Goal: Task Accomplishment & Management: Complete application form

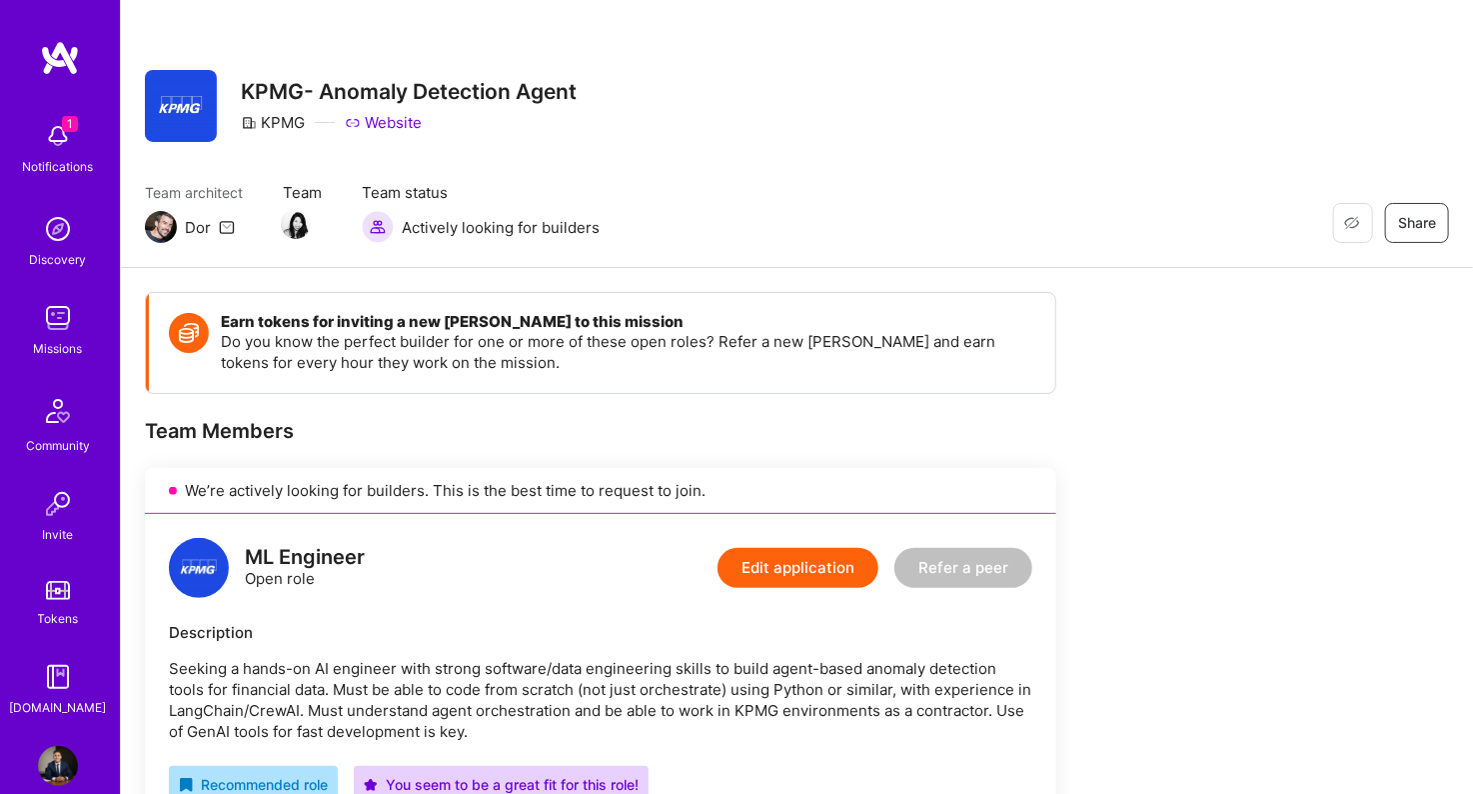
click at [42, 139] on img at bounding box center [58, 136] width 40 height 40
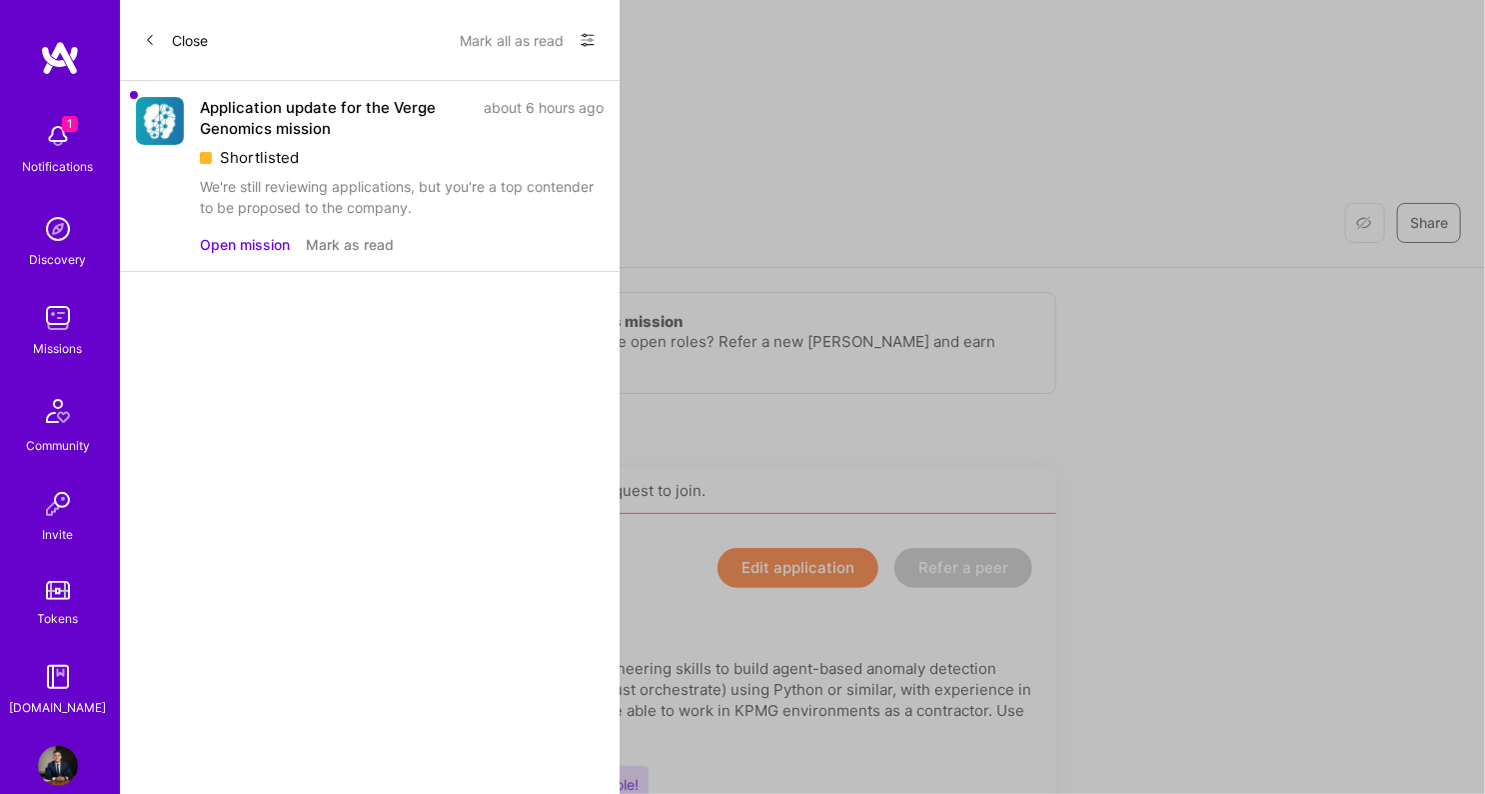
click at [321, 130] on div "Application update for the Verge Genomics mission" at bounding box center [336, 118] width 272 height 42
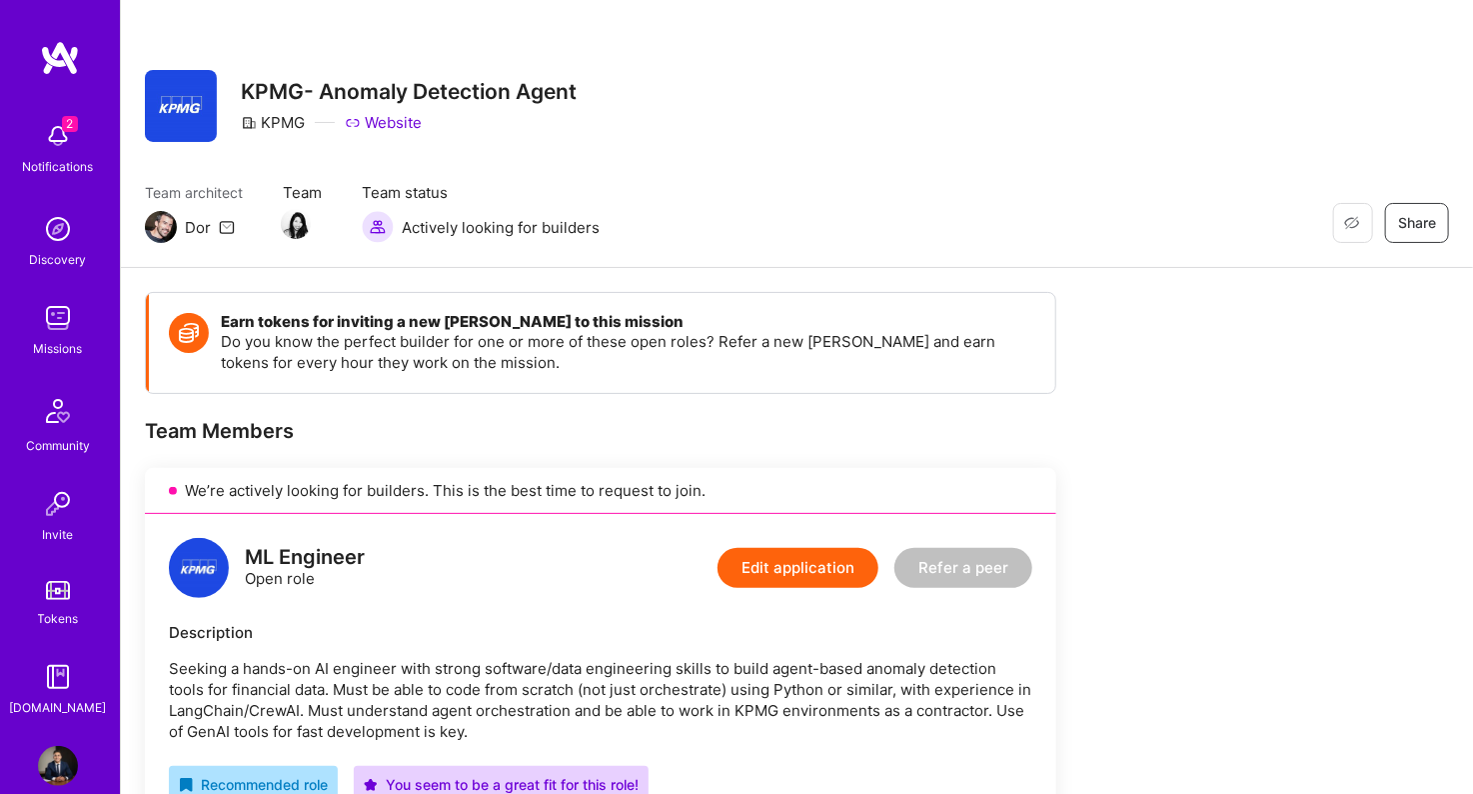
click at [57, 141] on img at bounding box center [58, 136] width 40 height 40
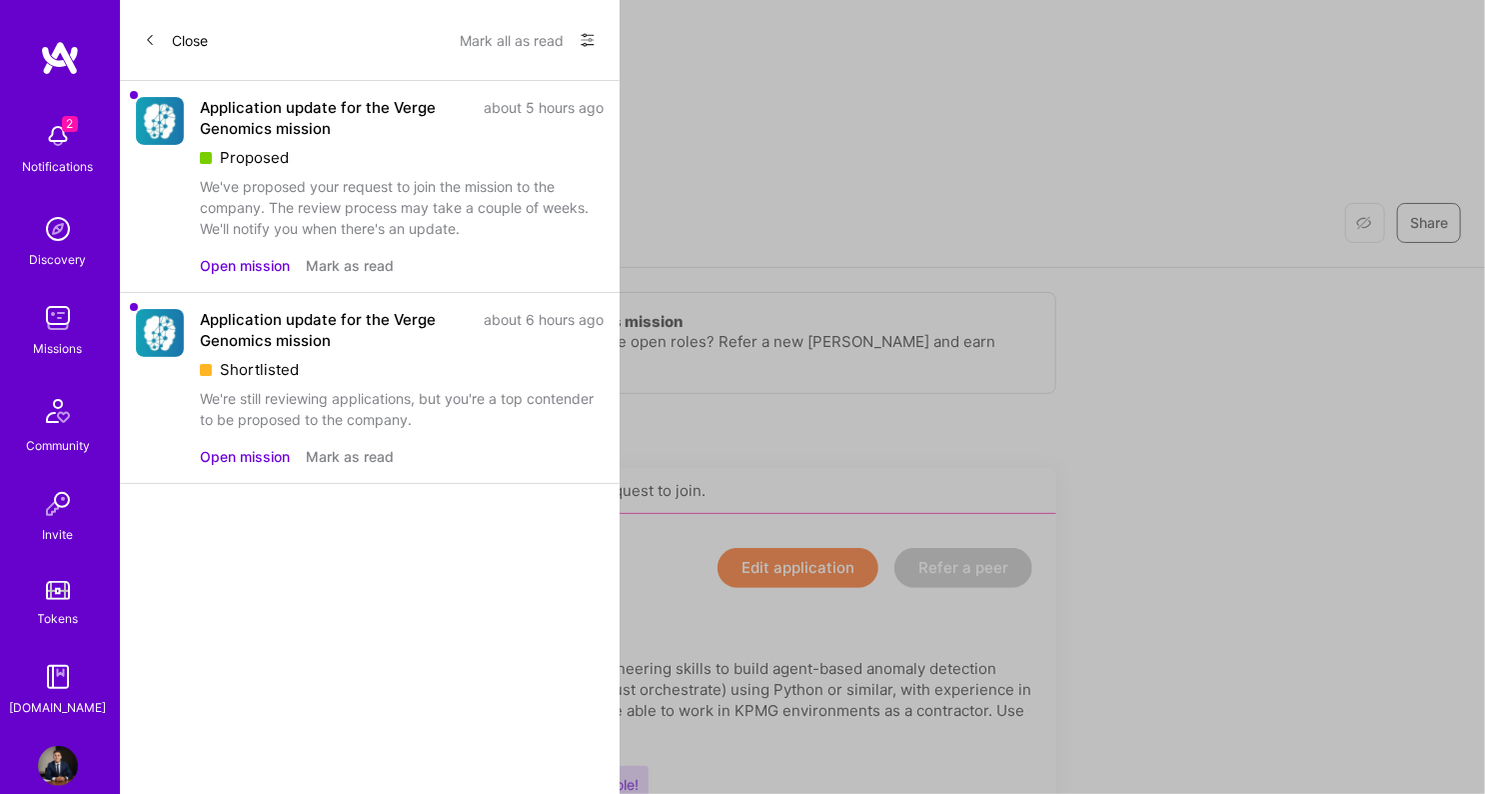
click at [159, 184] on div "Application update for the Verge Genomics mission about 5 hours ago Proposed We…" at bounding box center [370, 187] width 500 height 212
click at [417, 140] on div "Application update for the Verge Genomics mission about 5 hours ago Proposed We…" at bounding box center [402, 168] width 404 height 142
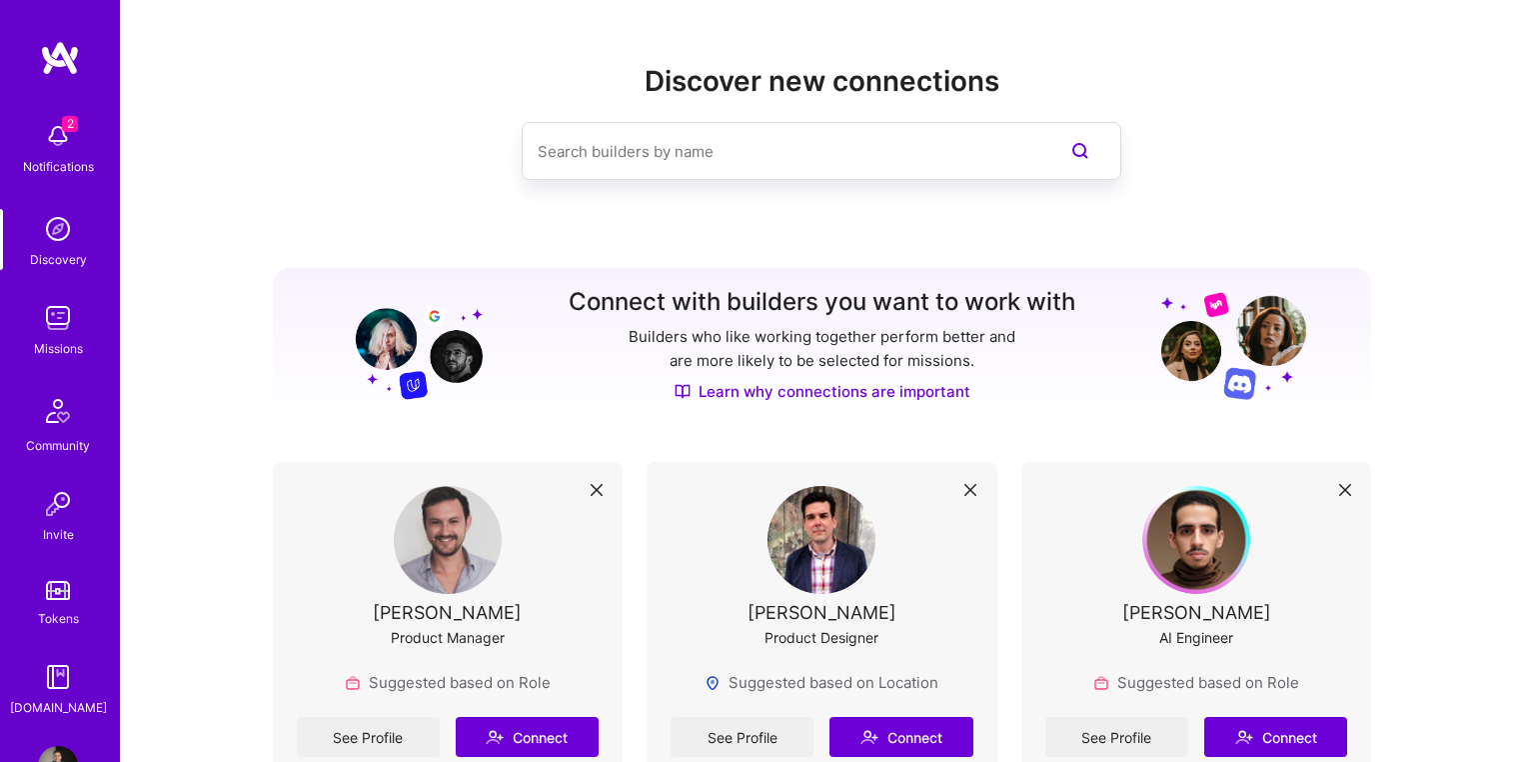
click at [43, 125] on img at bounding box center [58, 136] width 40 height 40
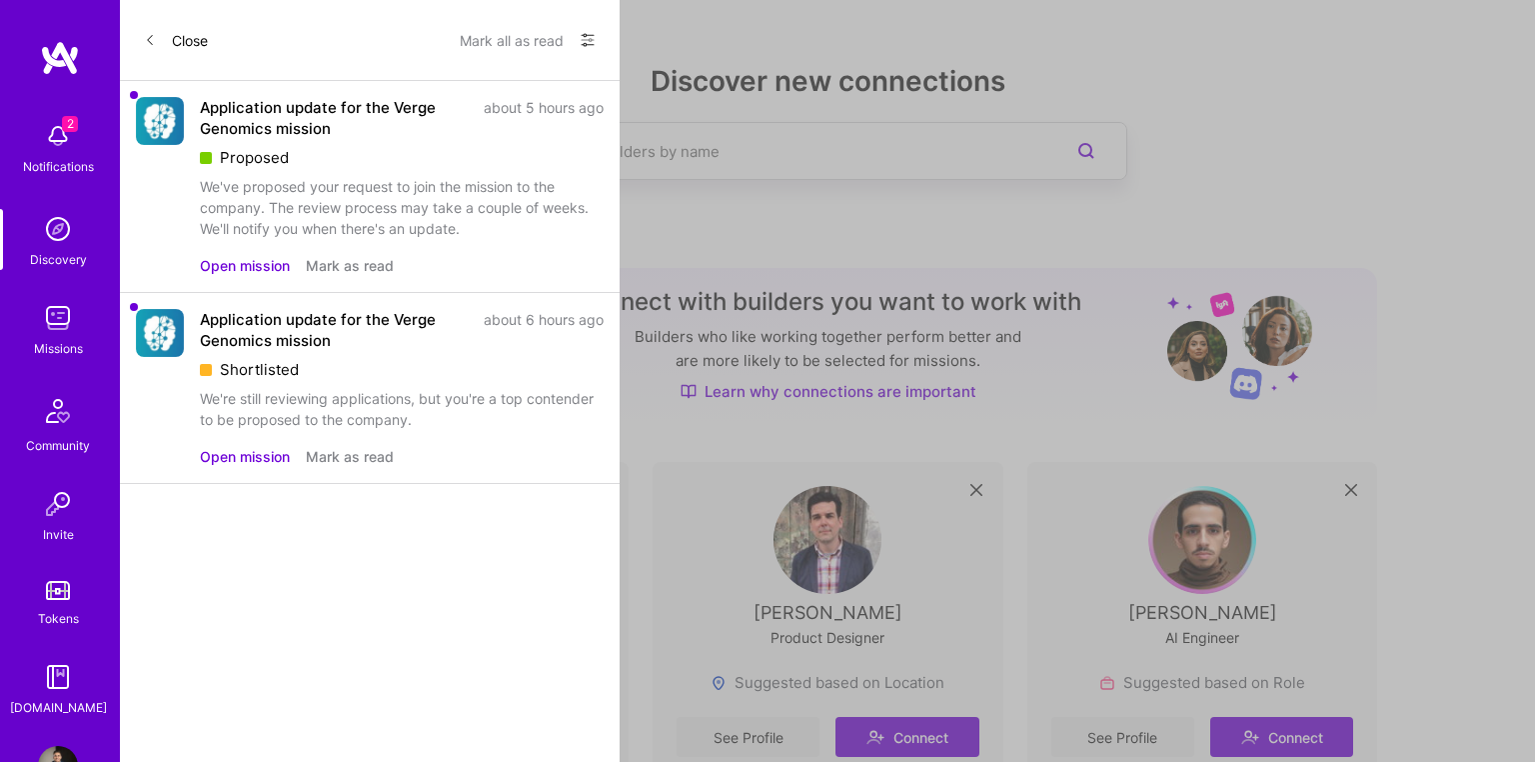
click at [249, 260] on button "Open mission" at bounding box center [245, 265] width 90 height 21
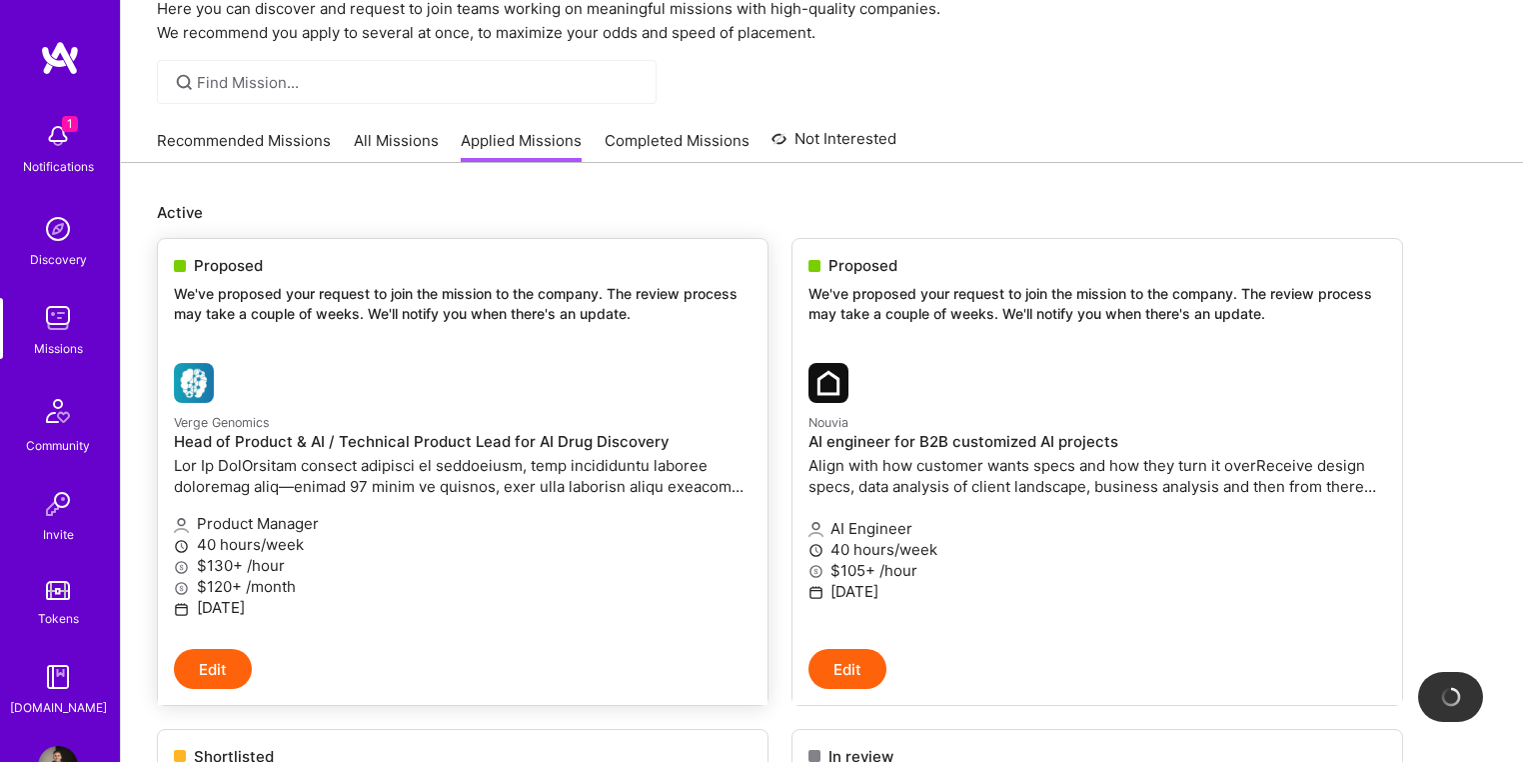
scroll to position [106, 0]
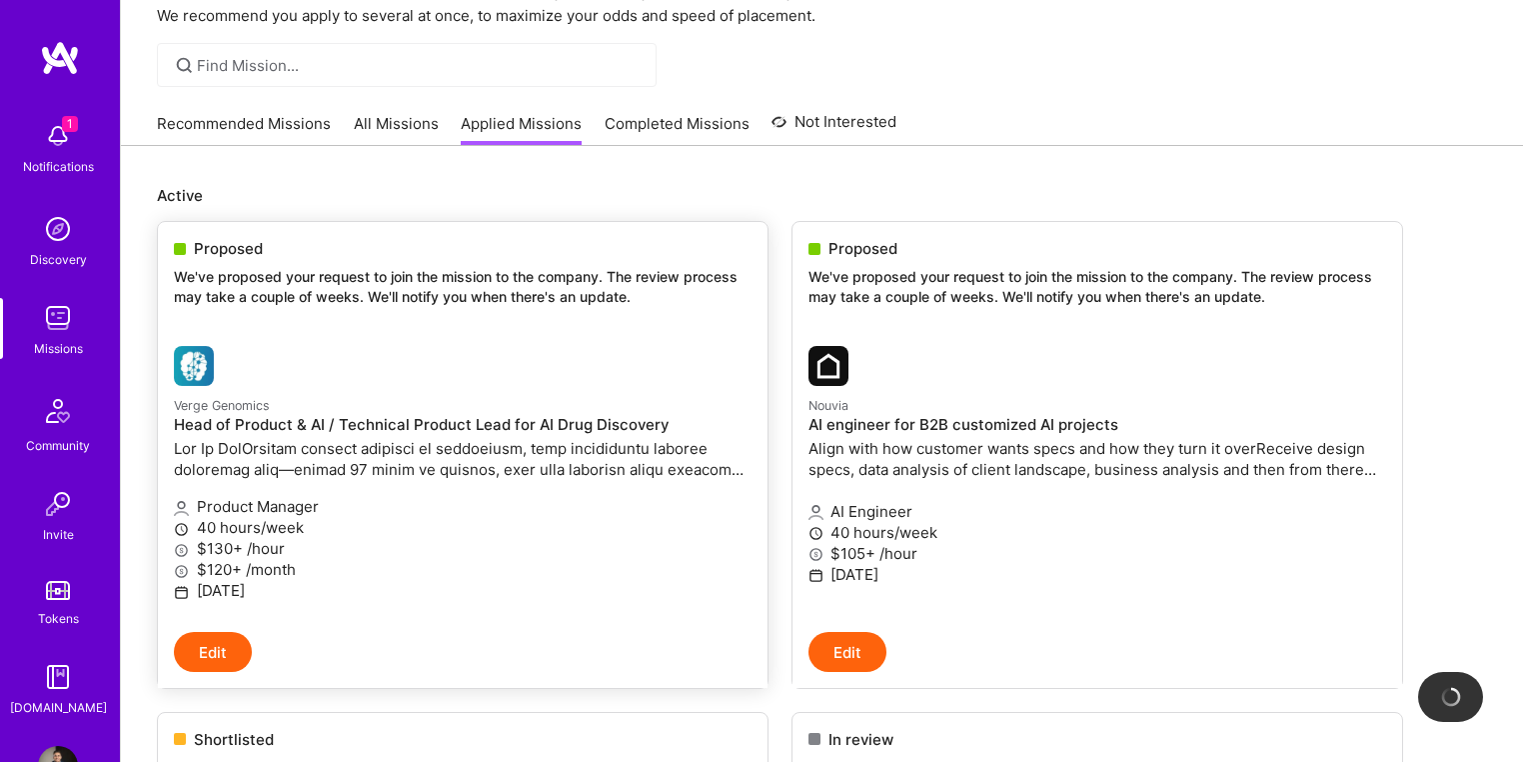
click at [369, 466] on p at bounding box center [463, 459] width 578 height 42
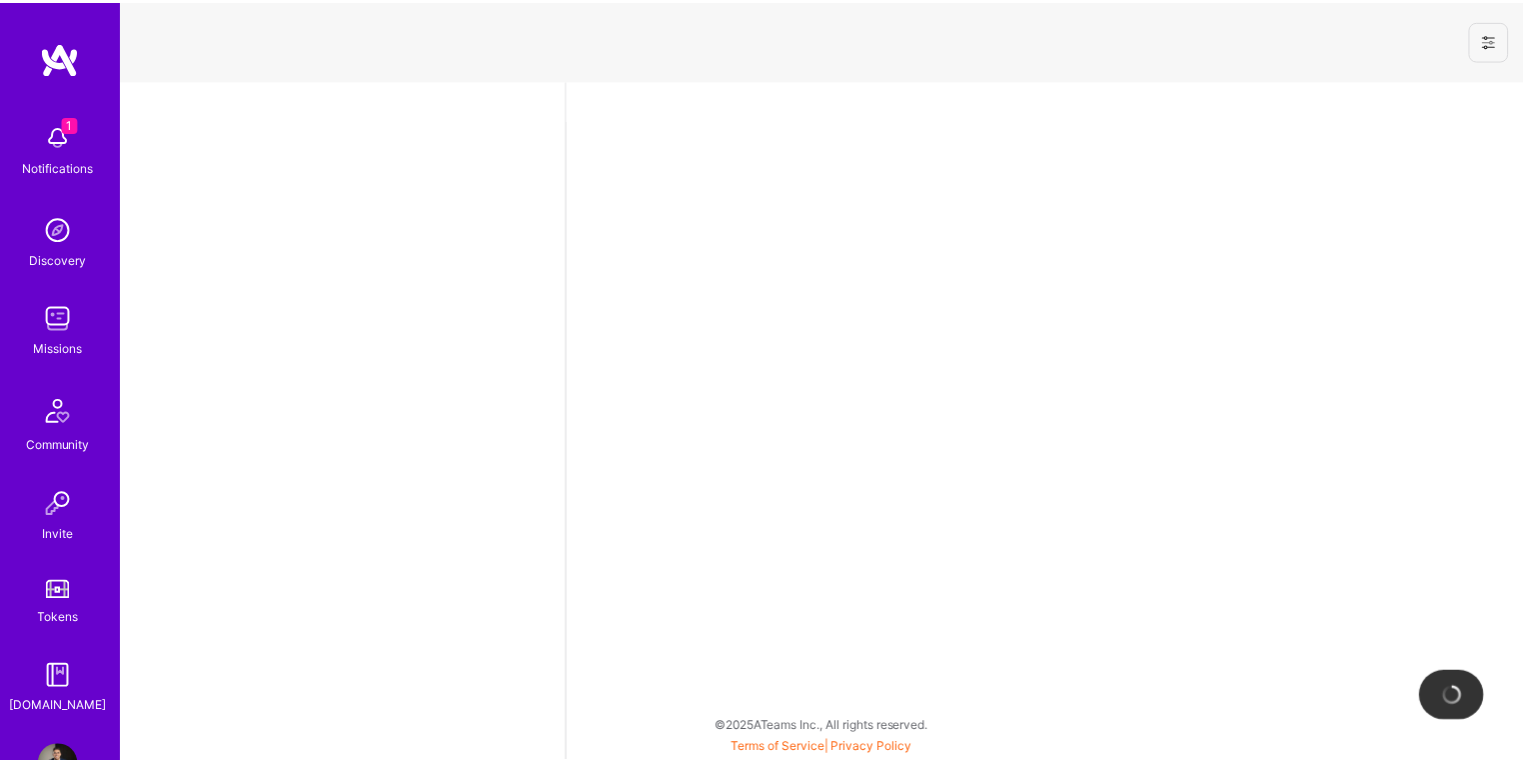
select select "CA"
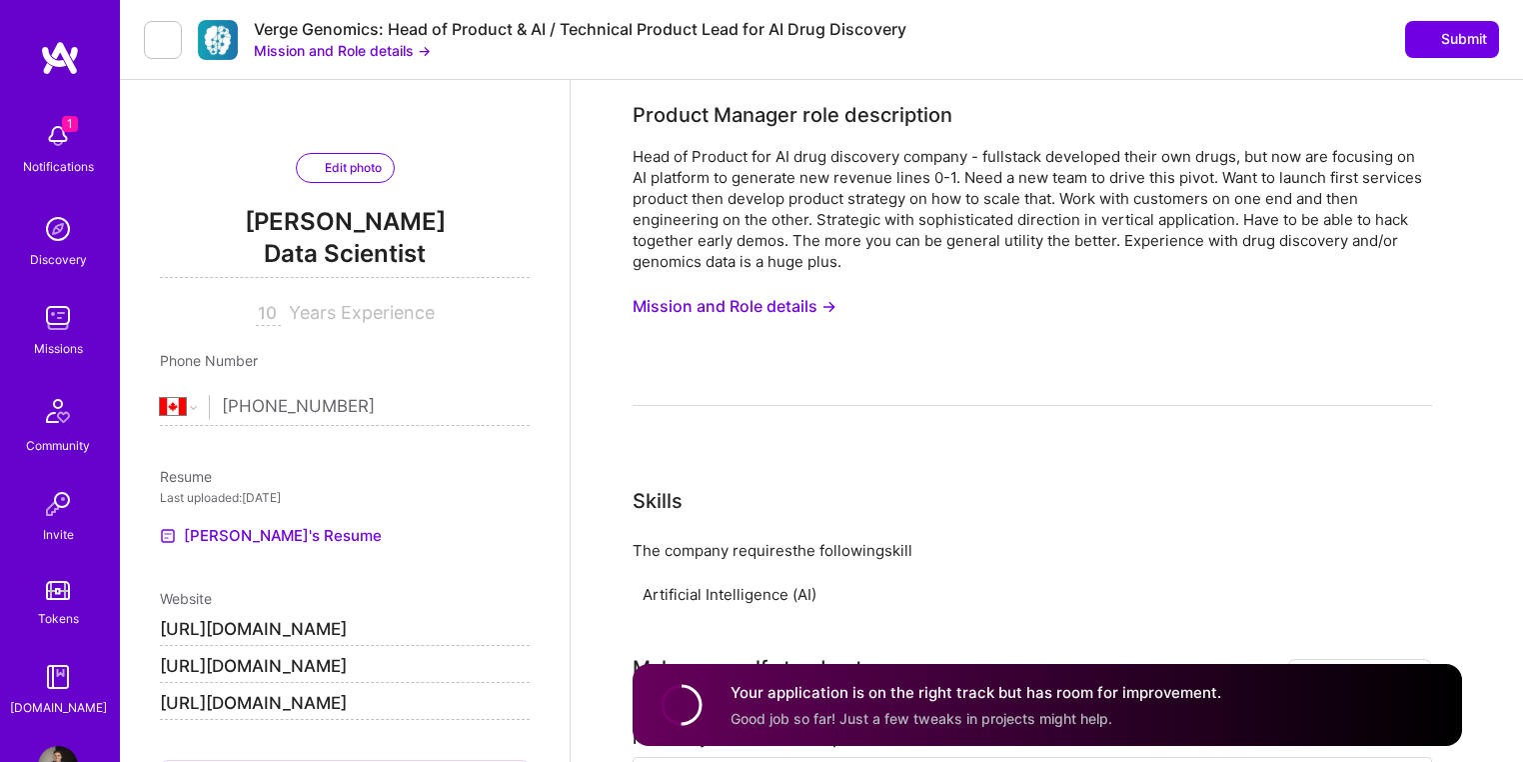
click at [670, 295] on button "Mission and Role details →" at bounding box center [735, 306] width 204 height 37
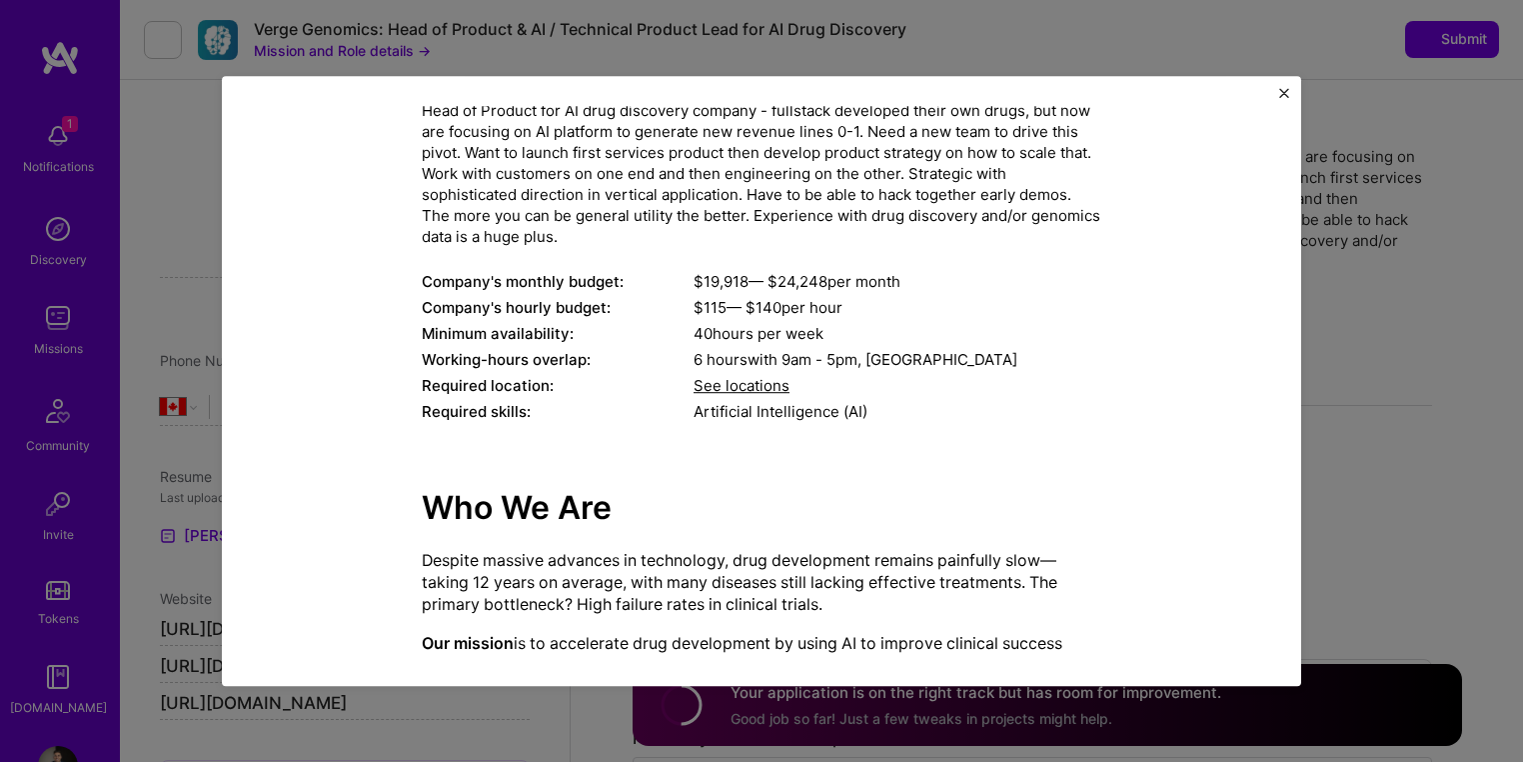
scroll to position [266, 0]
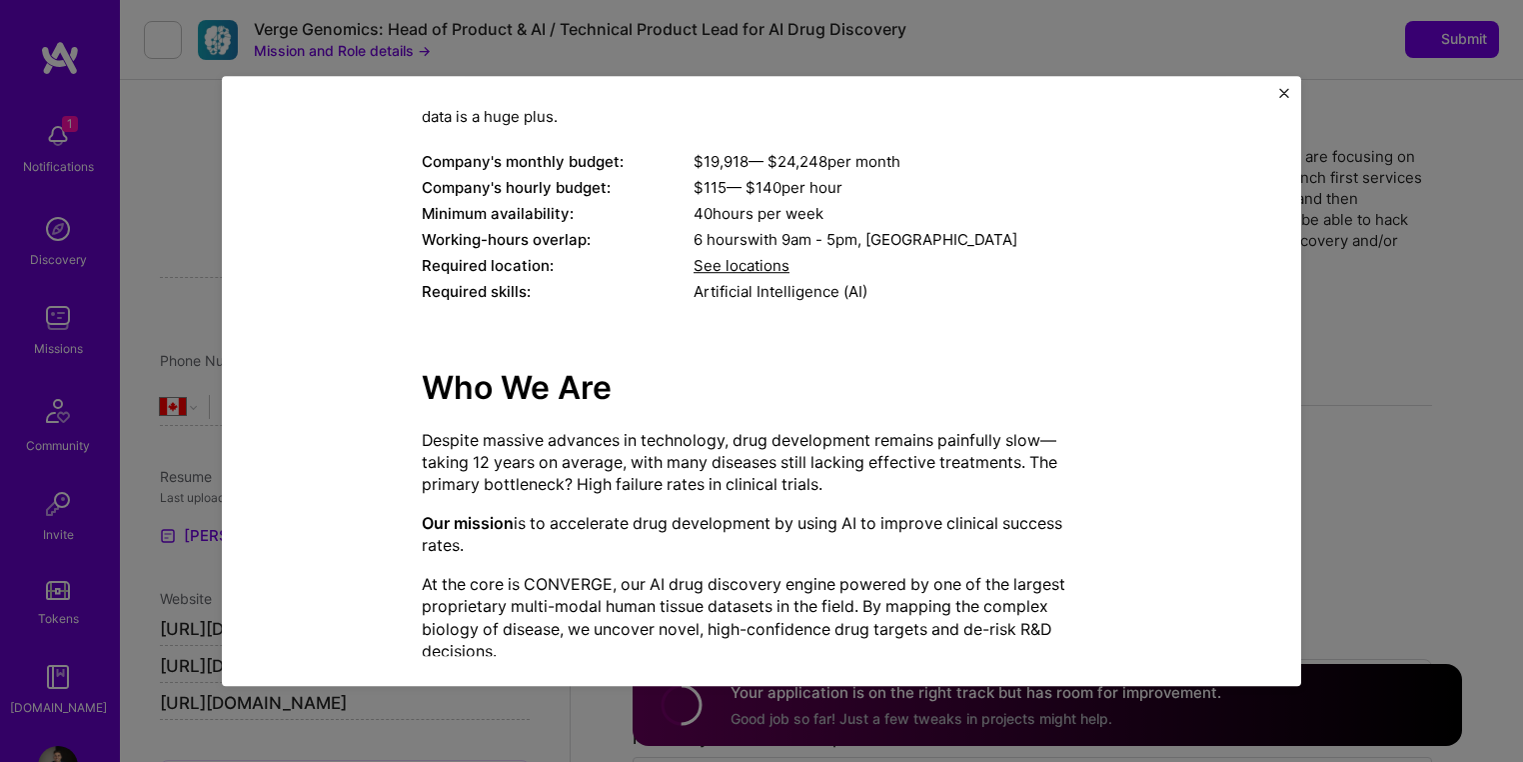
click at [710, 257] on span "See locations" at bounding box center [742, 266] width 96 height 19
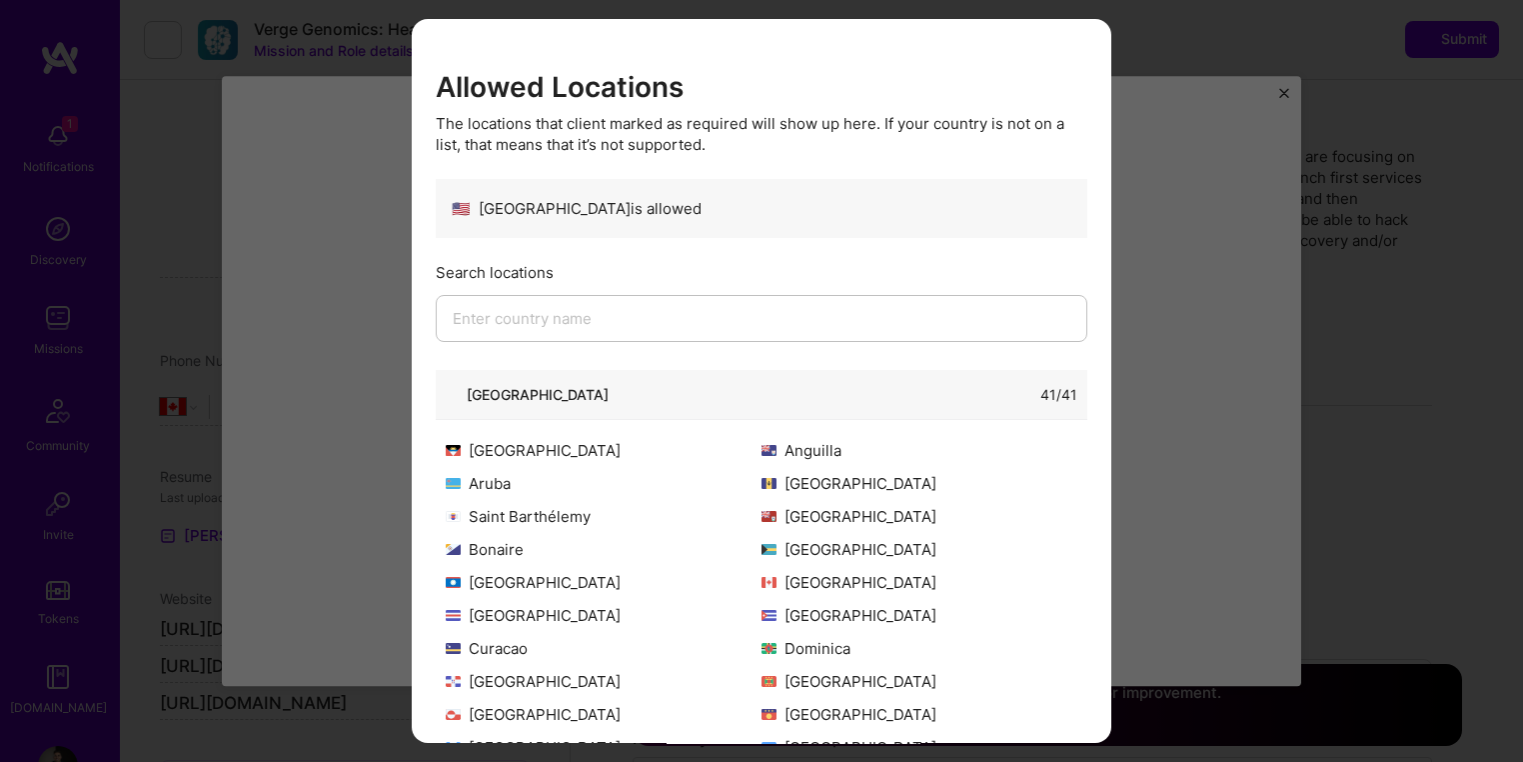
click at [458, 387] on icon "modal" at bounding box center [453, 394] width 14 height 14
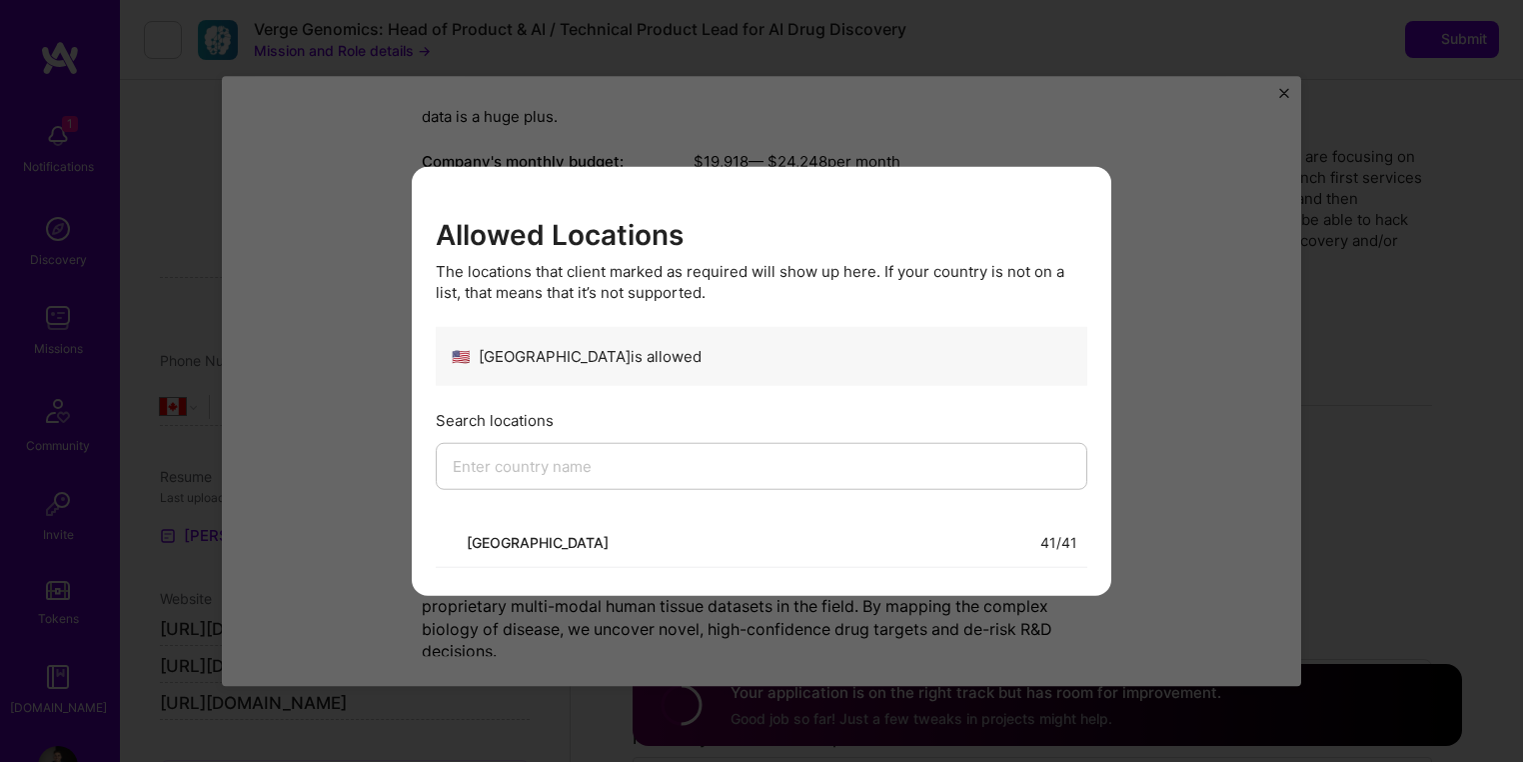
click at [454, 535] on icon "modal" at bounding box center [453, 542] width 14 height 14
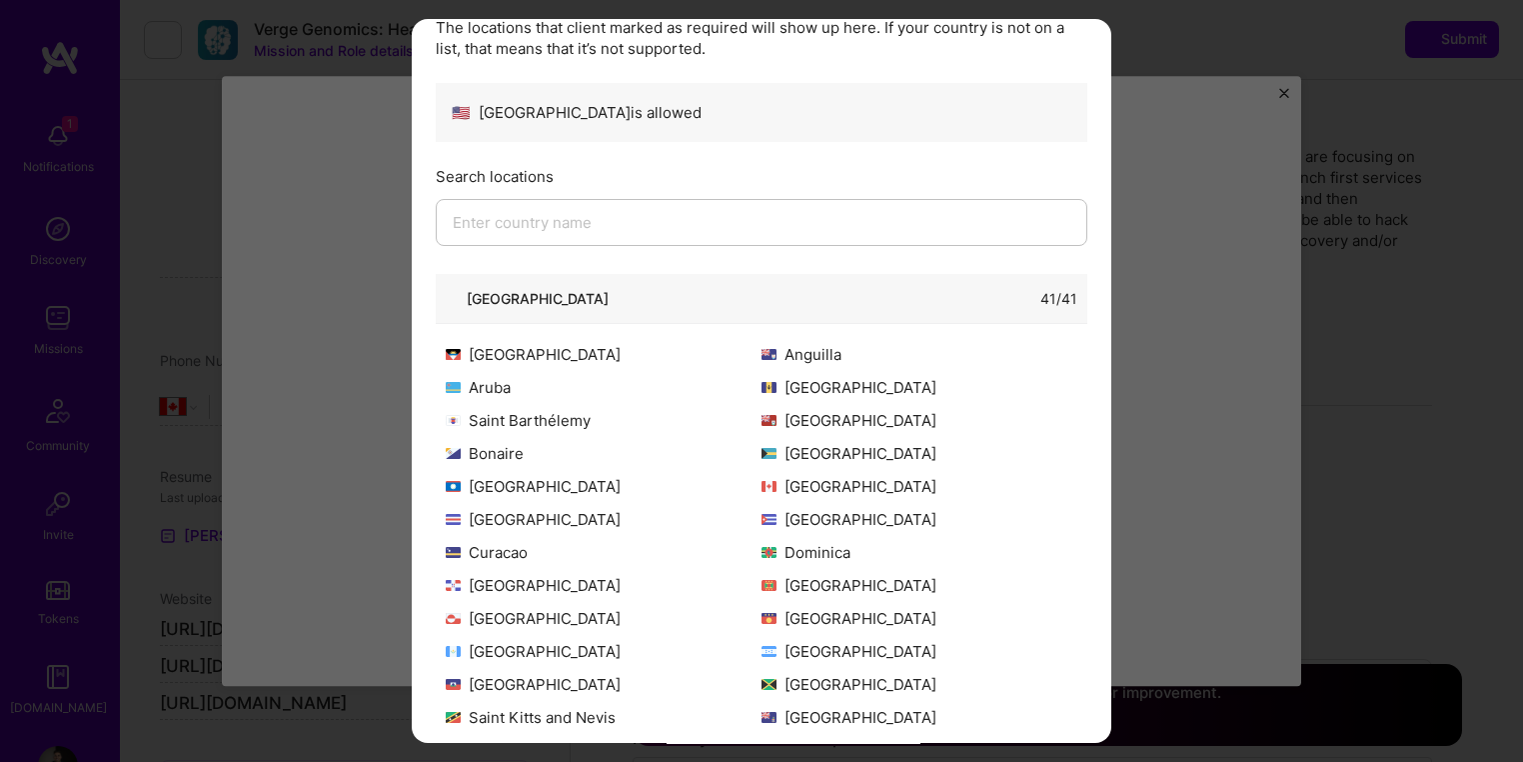
scroll to position [0, 0]
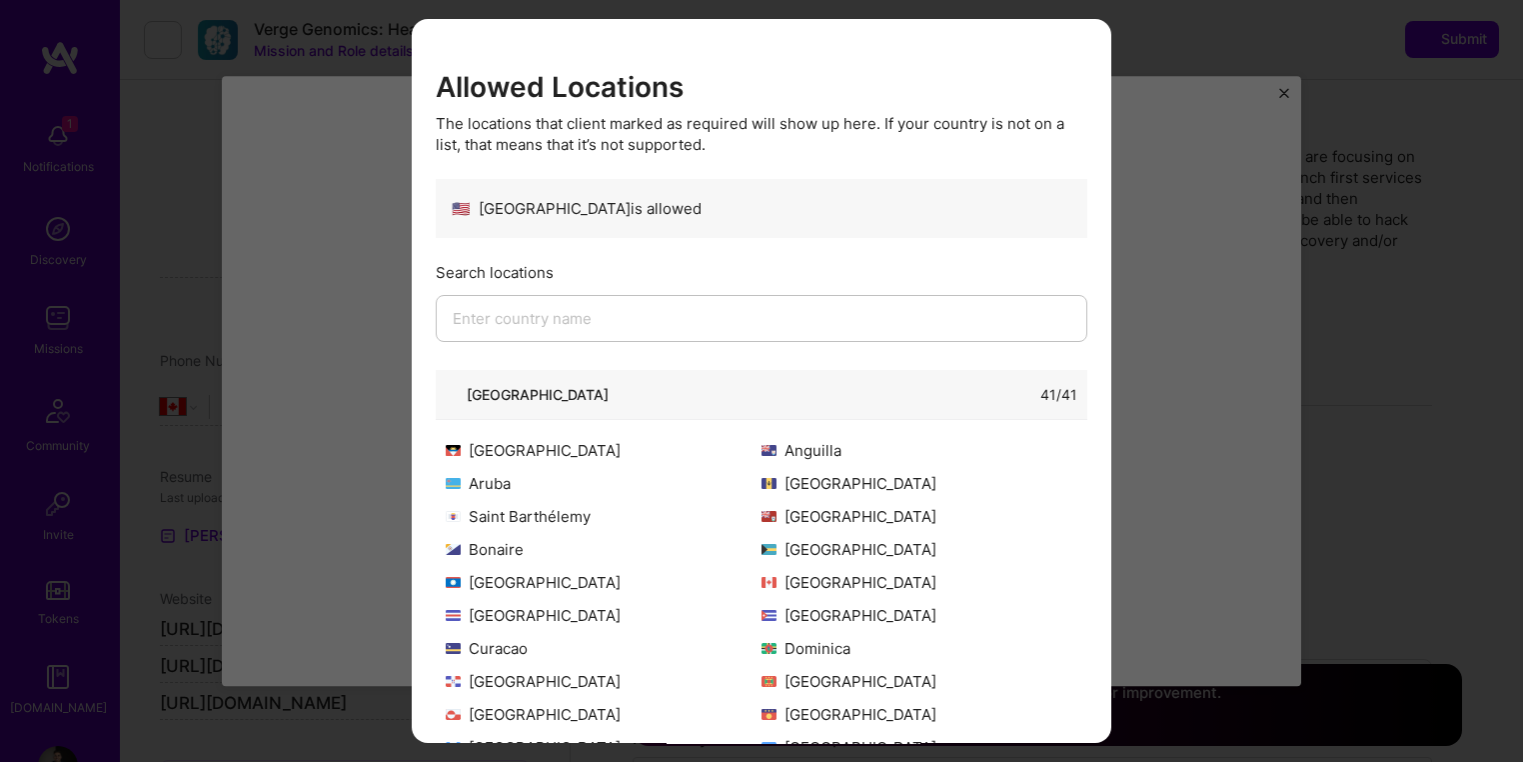
click at [455, 387] on icon "modal" at bounding box center [453, 394] width 14 height 14
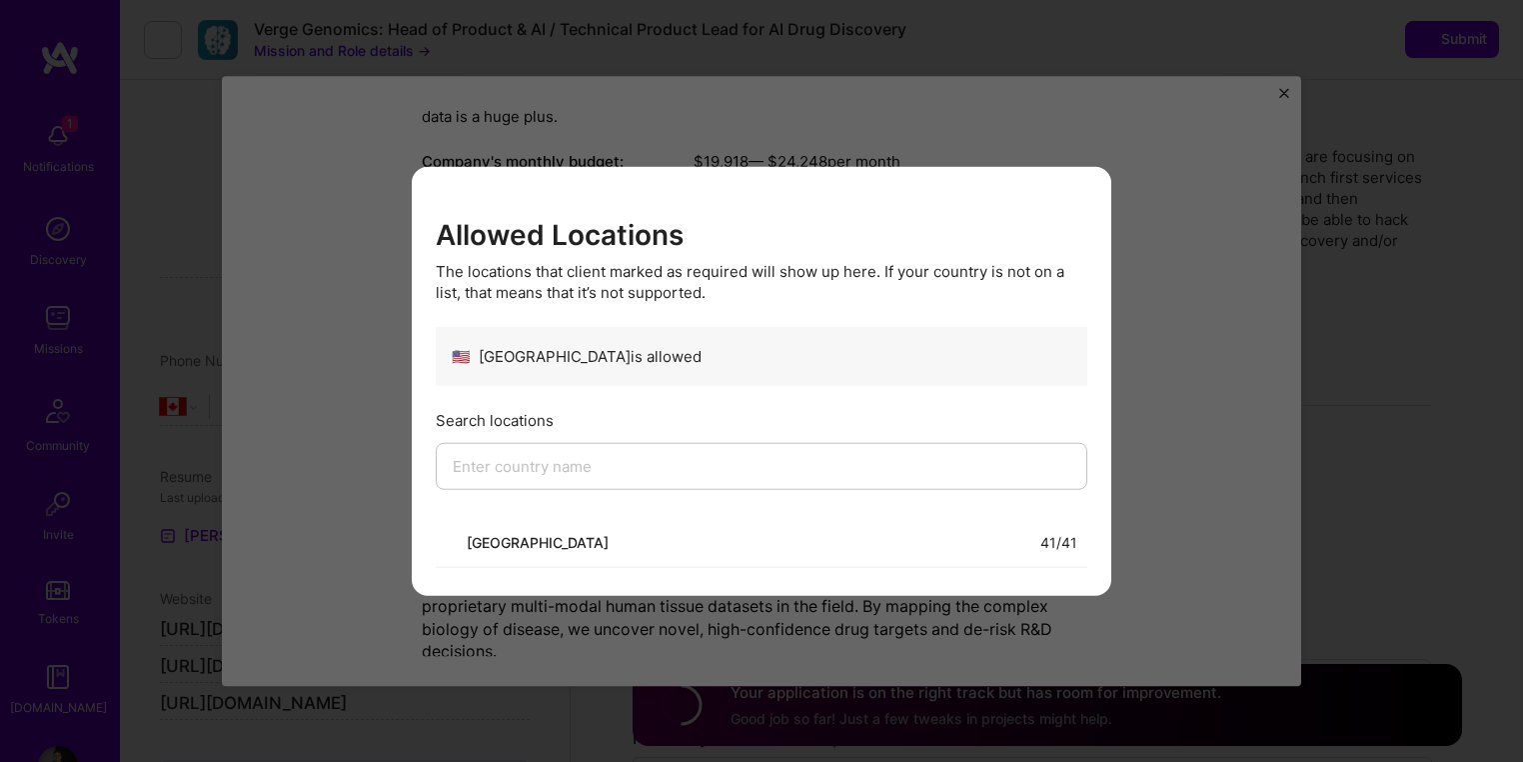
click at [1083, 206] on icon "modal" at bounding box center [1084, 200] width 12 height 12
click at [1083, 211] on div "40 hours per week" at bounding box center [898, 214] width 408 height 21
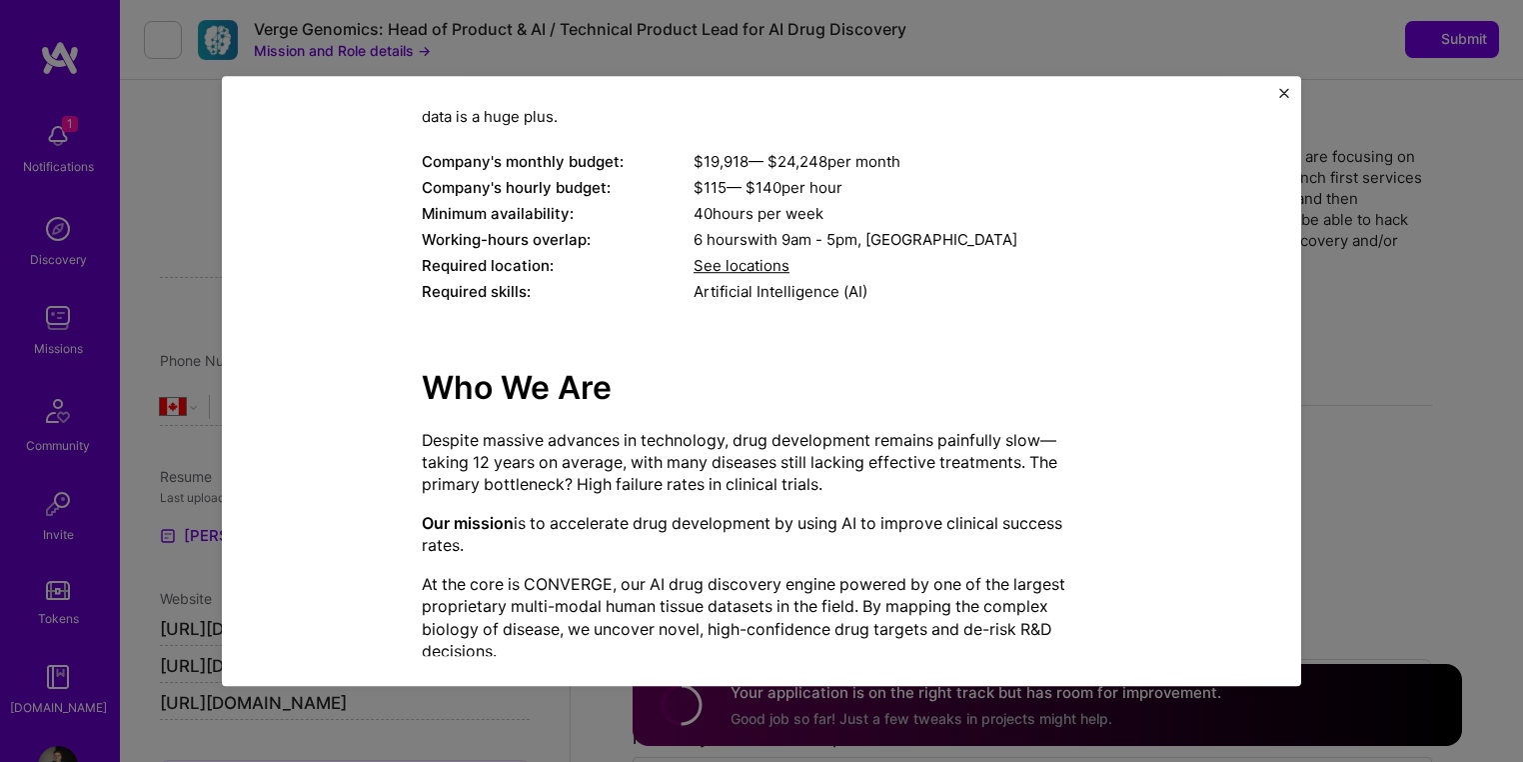
drag, startPoint x: 690, startPoint y: 208, endPoint x: 826, endPoint y: 205, distance: 136.0
click at [826, 205] on div "40 hours per week" at bounding box center [898, 214] width 408 height 21
click at [649, 206] on div "Minimum availability:" at bounding box center [558, 214] width 272 height 21
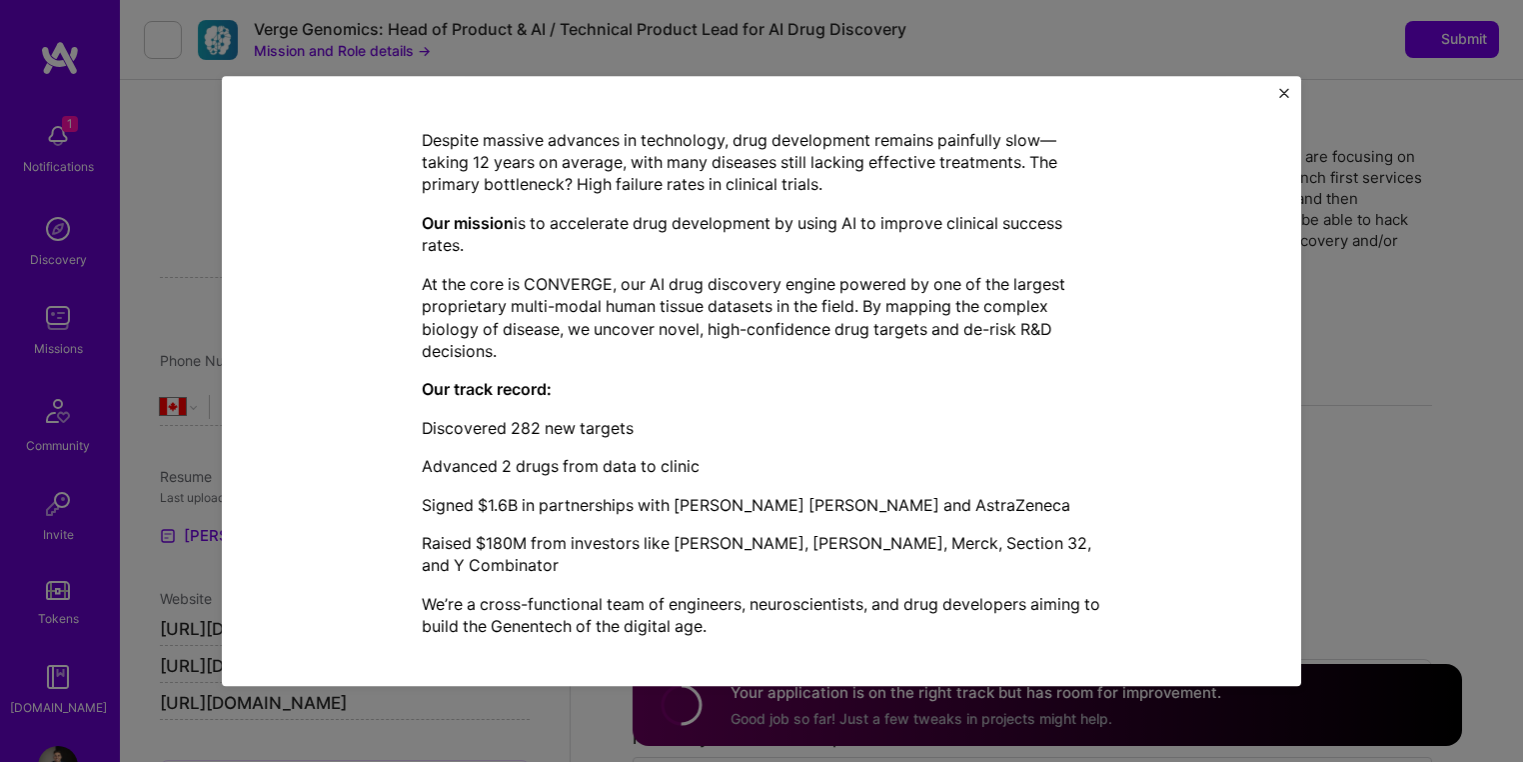
scroll to position [589, 0]
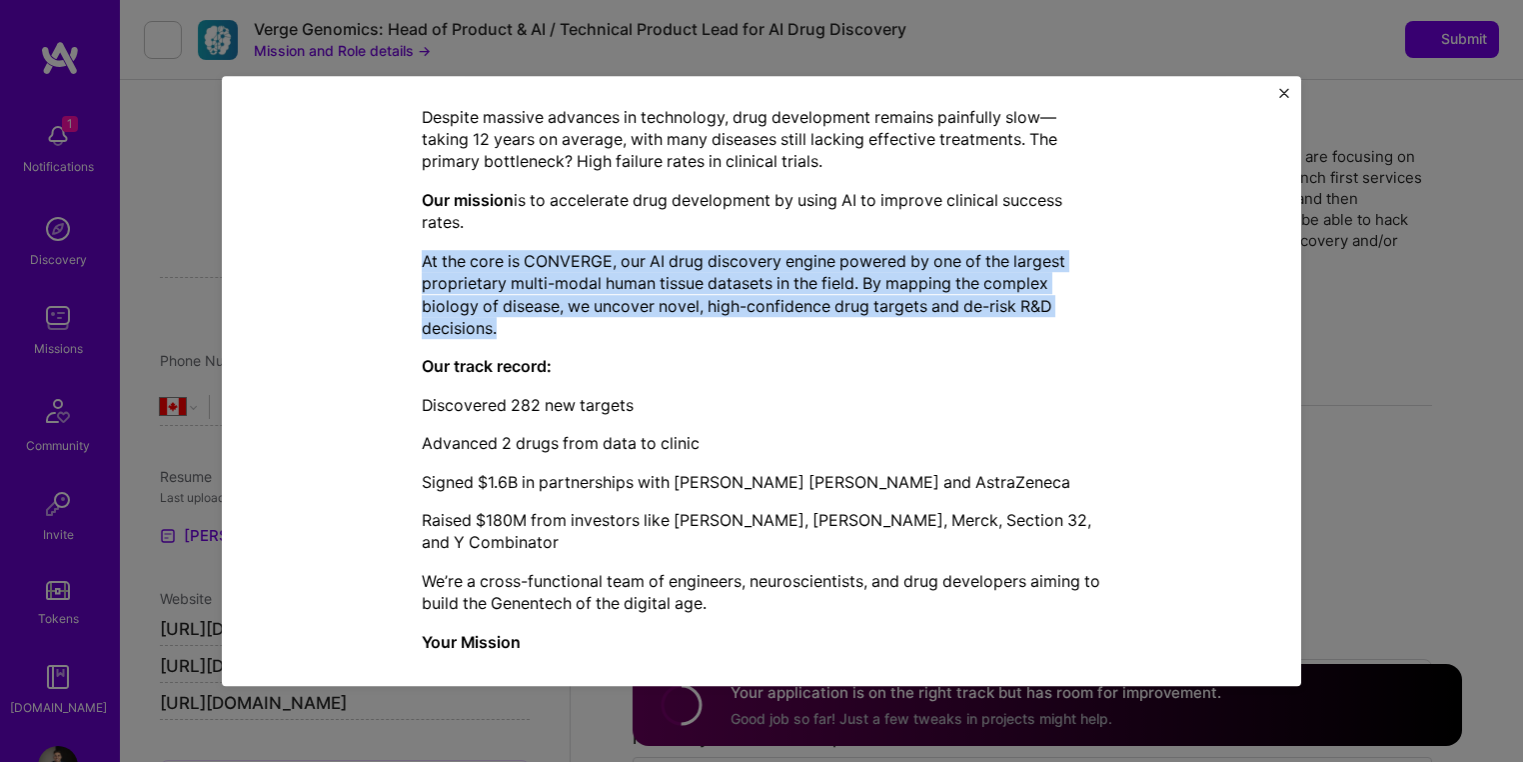
drag, startPoint x: 418, startPoint y: 259, endPoint x: 500, endPoint y: 324, distance: 104.6
click at [500, 324] on p "At the core is CONVERGE, our AI drug discovery engine powered by one of the lar…" at bounding box center [762, 295] width 680 height 90
click at [509, 326] on p "At the core is CONVERGE, our AI drug discovery engine powered by one of the lar…" at bounding box center [762, 295] width 680 height 90
drag, startPoint x: 496, startPoint y: 329, endPoint x: 417, endPoint y: 260, distance: 104.8
click at [422, 260] on p "At the core is CONVERGE, our AI drug discovery engine powered by one of the lar…" at bounding box center [762, 295] width 680 height 90
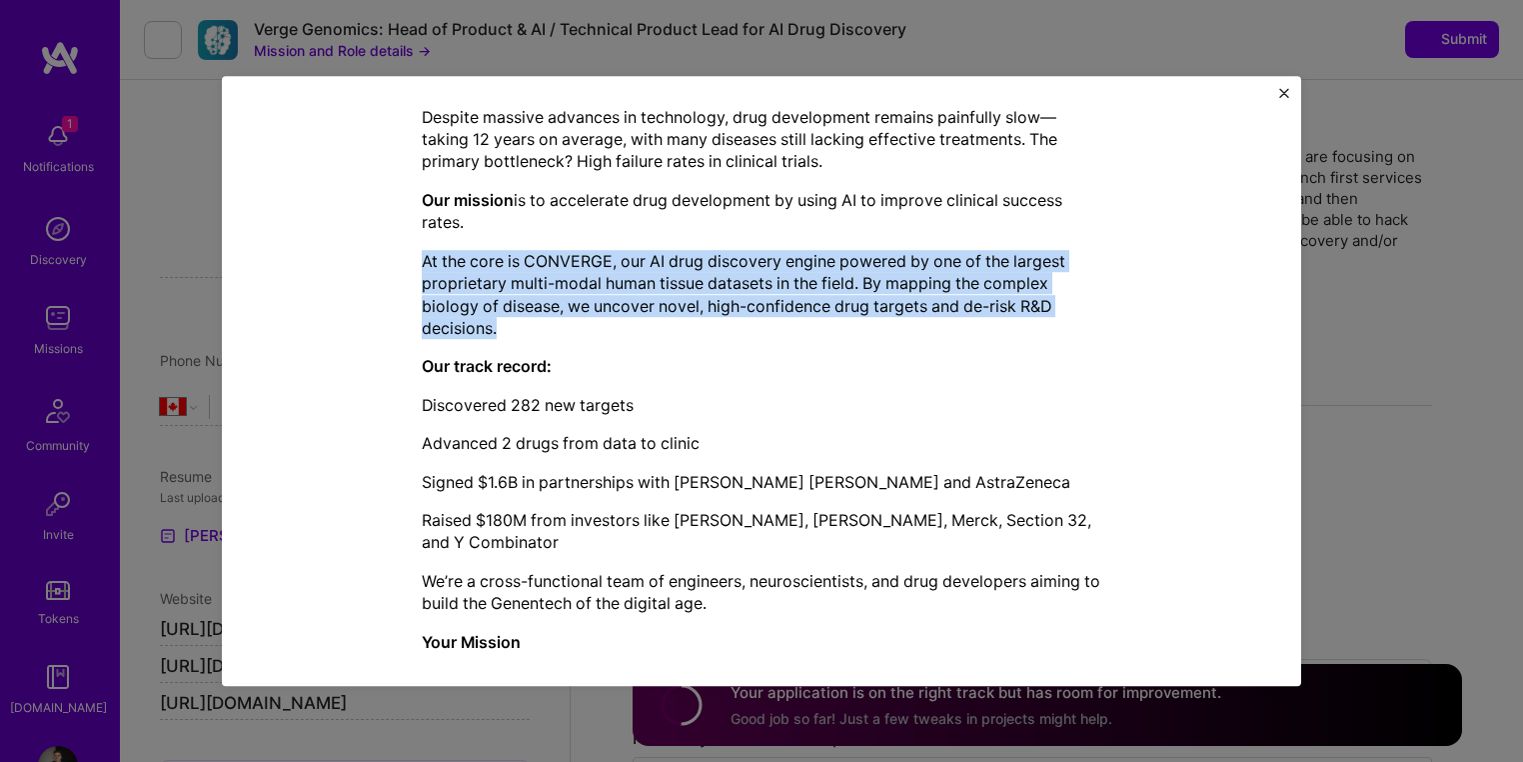
click at [422, 260] on p "At the core is CONVERGE, our AI drug discovery engine powered by one of the lar…" at bounding box center [762, 295] width 680 height 90
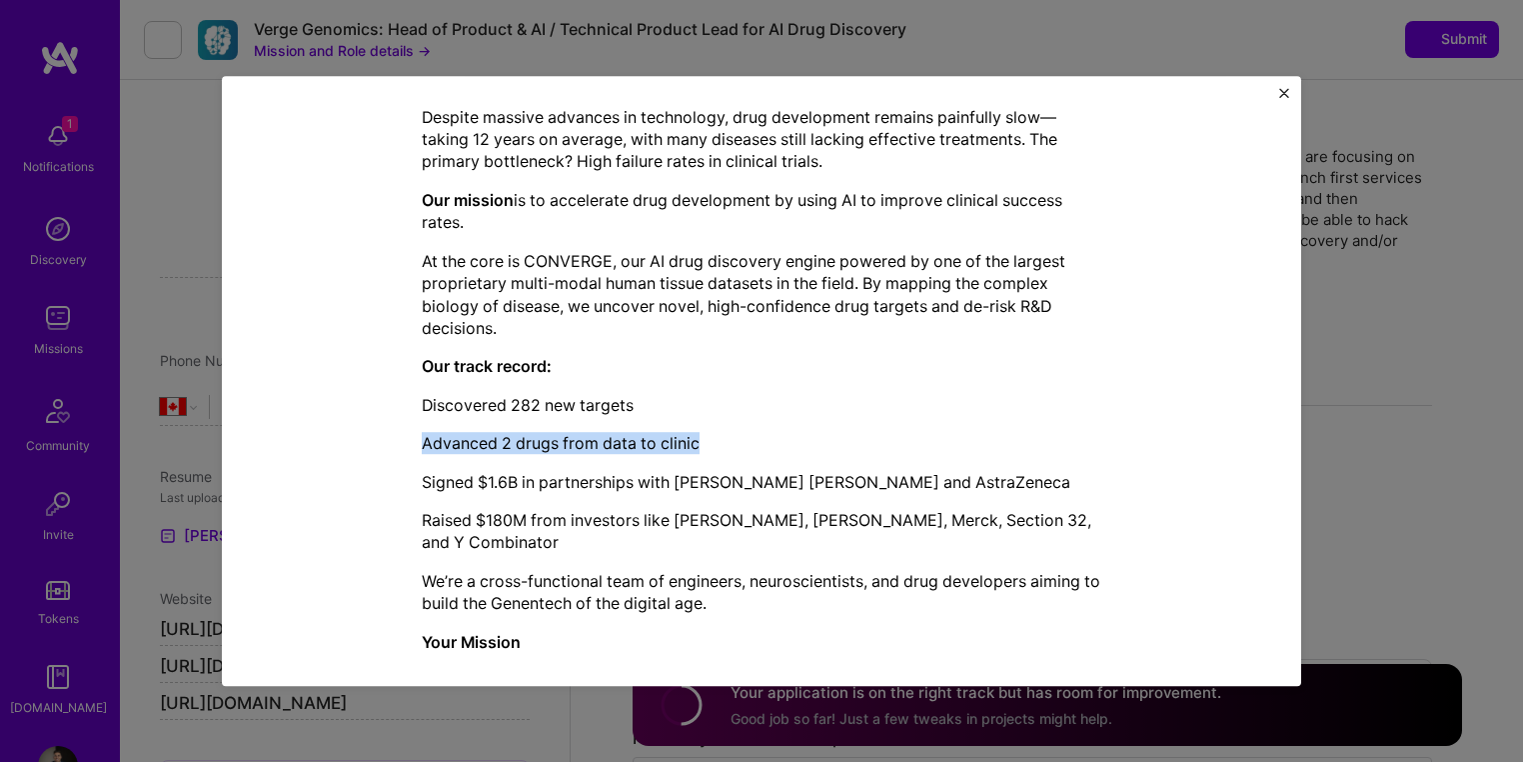
drag, startPoint x: 419, startPoint y: 444, endPoint x: 704, endPoint y: 446, distance: 284.9
click at [704, 446] on p "Advanced 2 drugs from data to clinic" at bounding box center [762, 443] width 680 height 22
drag, startPoint x: 504, startPoint y: 401, endPoint x: 638, endPoint y: 401, distance: 133.9
click at [638, 401] on p "Discovered 282 new targets" at bounding box center [762, 405] width 680 height 22
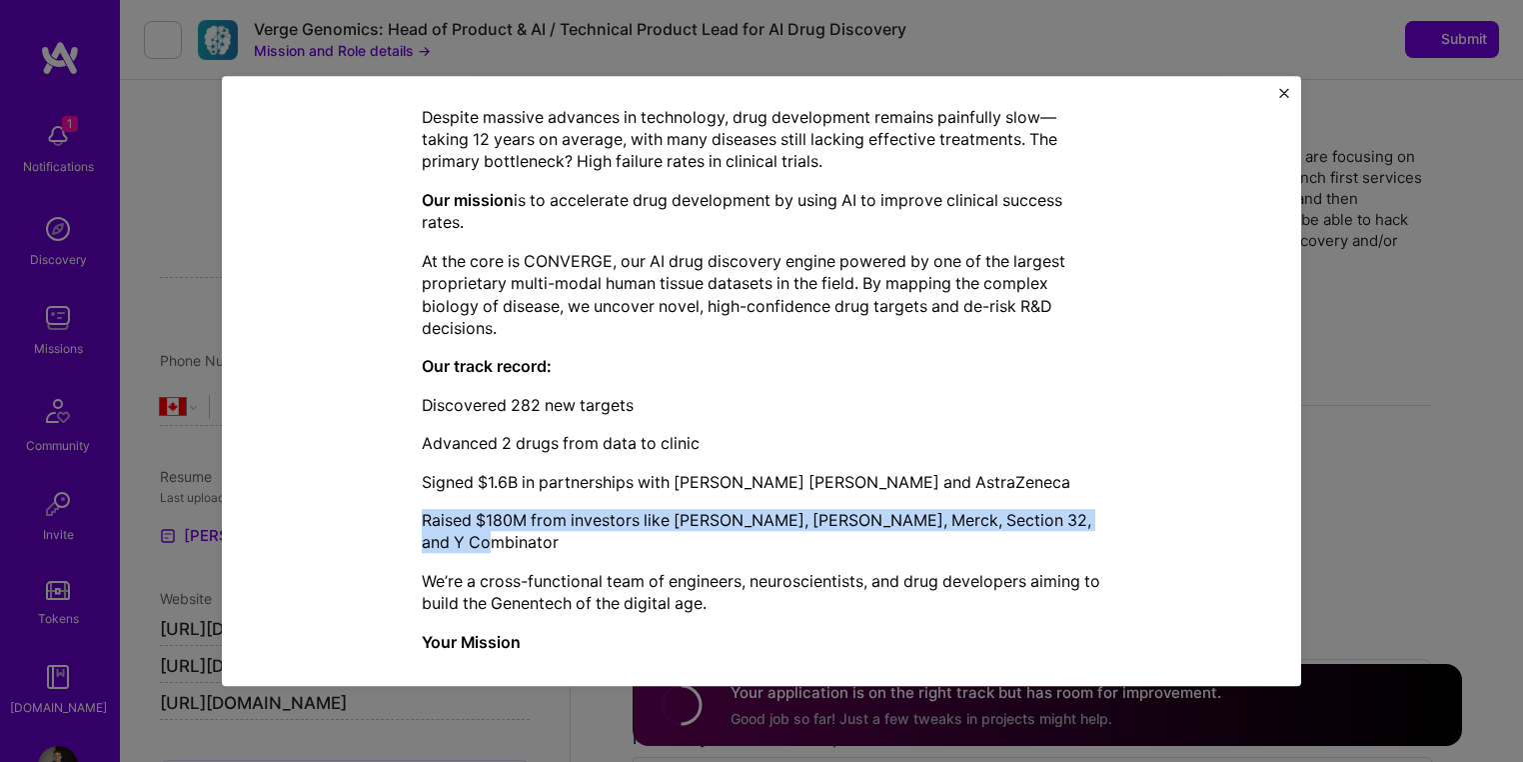
drag, startPoint x: 419, startPoint y: 520, endPoint x: 523, endPoint y: 535, distance: 105.0
click at [526, 539] on p "Raised $180M from investors like [PERSON_NAME], [PERSON_NAME], Merck, Section 3…" at bounding box center [762, 531] width 680 height 45
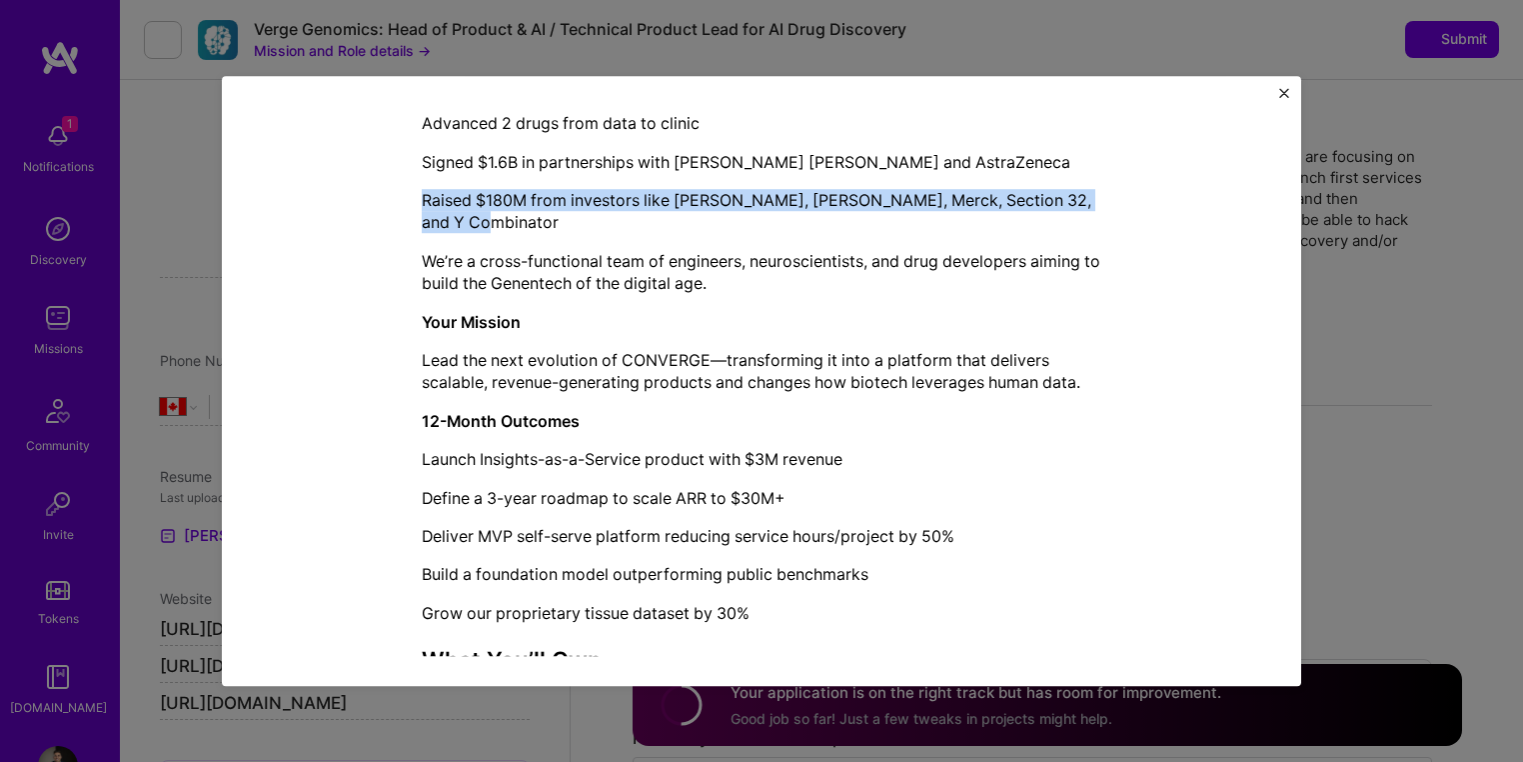
scroll to position [962, 0]
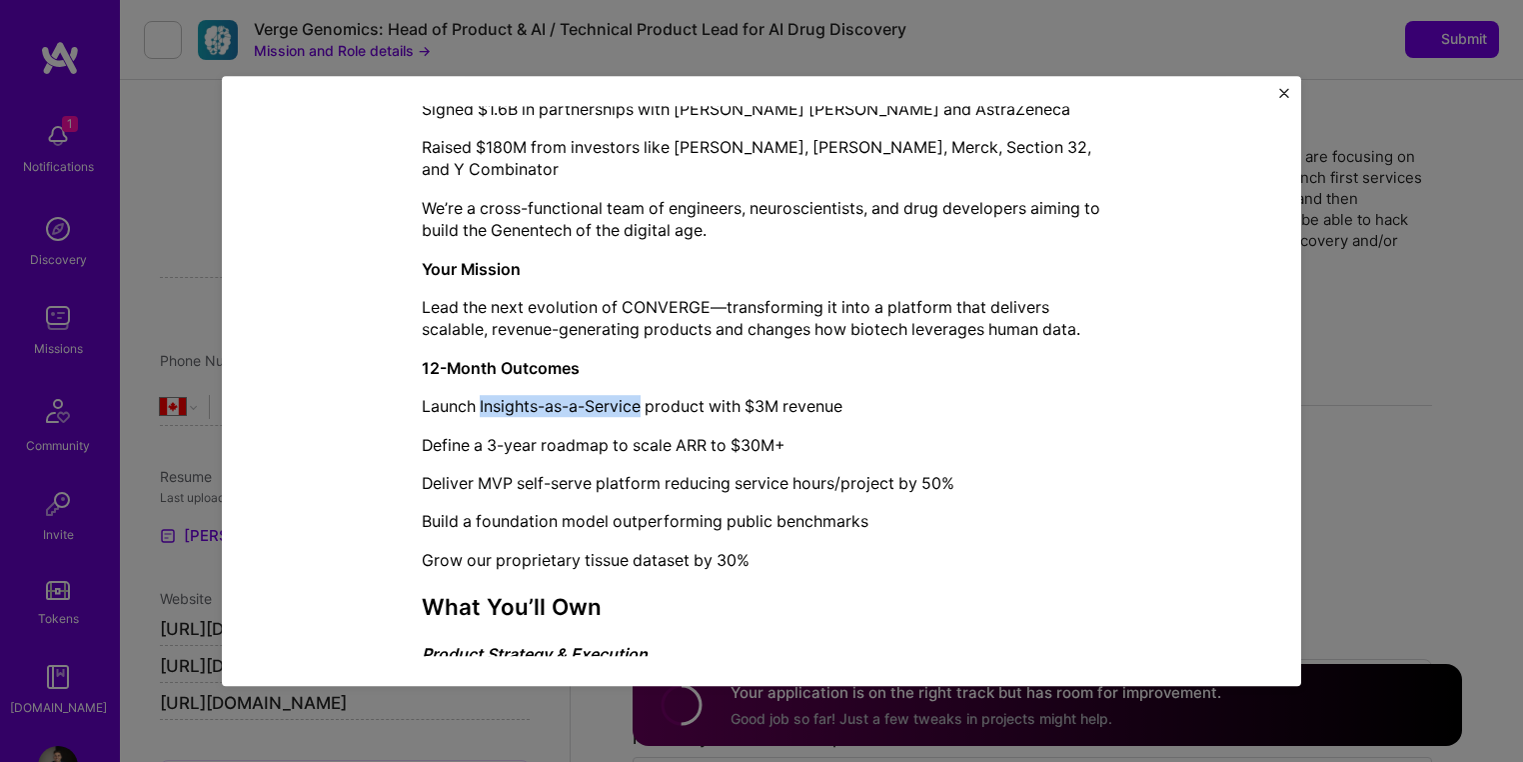
drag, startPoint x: 475, startPoint y: 410, endPoint x: 638, endPoint y: 411, distance: 162.9
click at [638, 411] on p "Launch Insights-as-a-Service product with $3M revenue" at bounding box center [762, 406] width 680 height 22
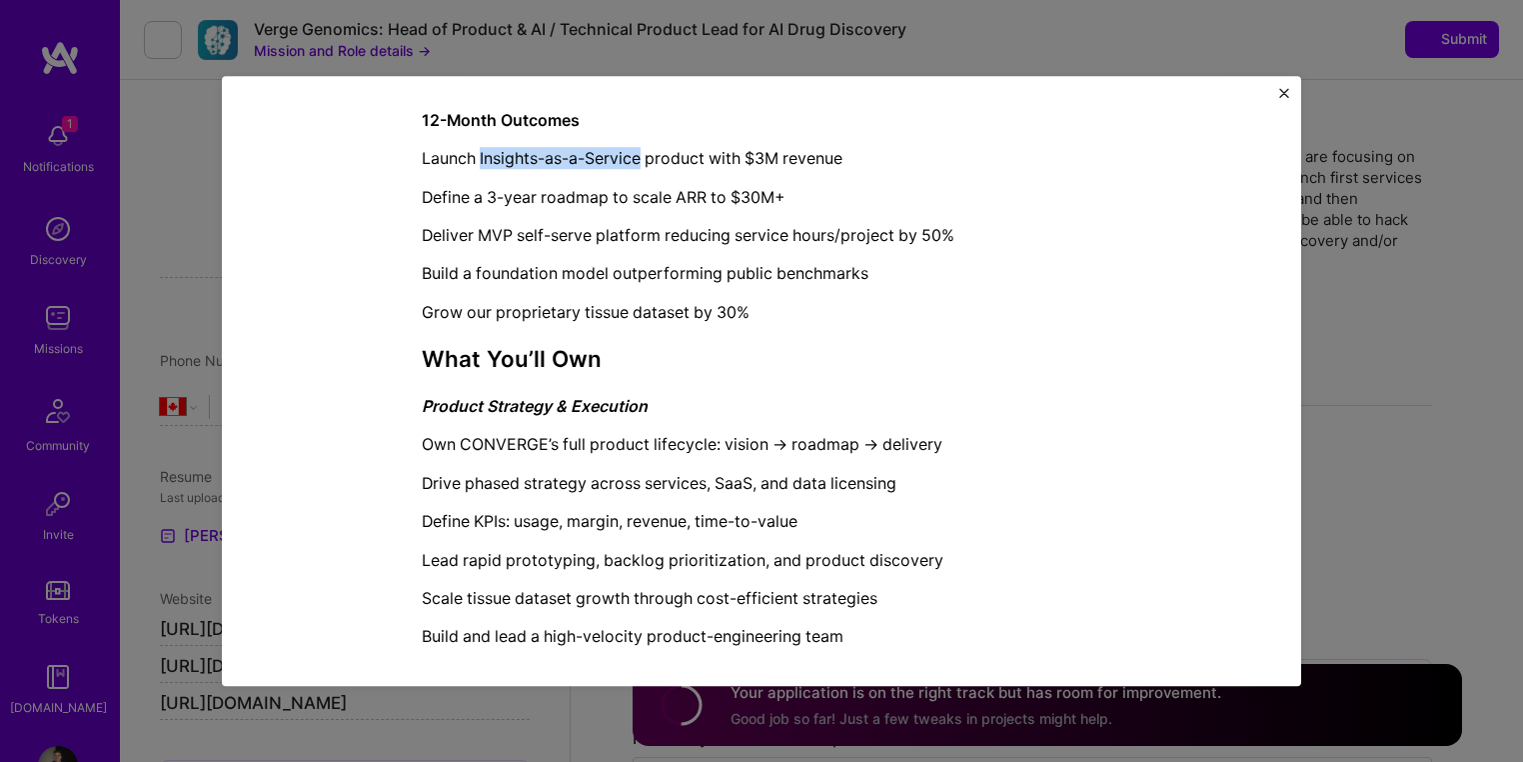
scroll to position [1228, 0]
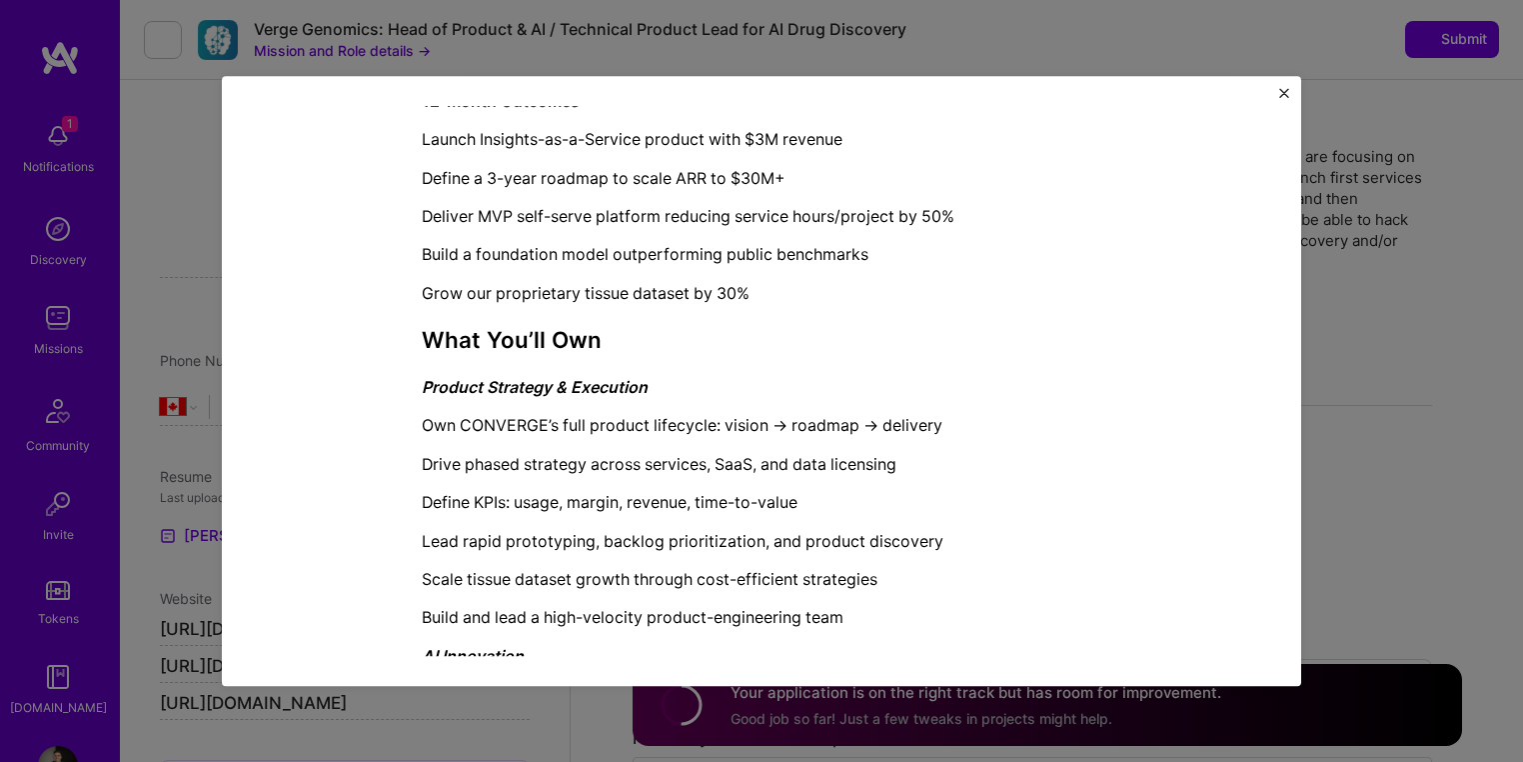
click at [379, 376] on div "Mission Description and Role Details Product Manager role description Head of P…" at bounding box center [762, 133] width 988 height 2480
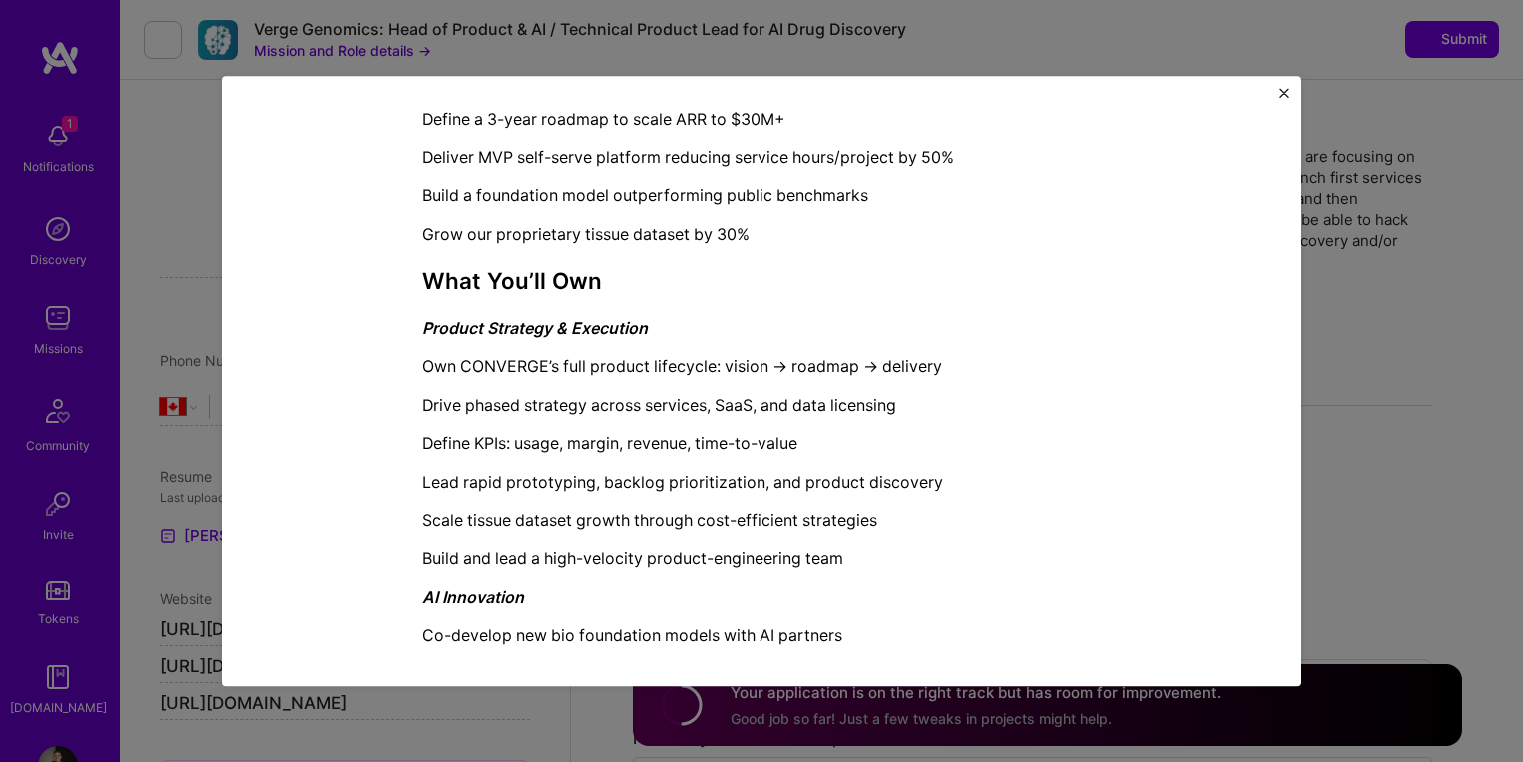
scroll to position [1286, 0]
click at [1284, 89] on img "Close" at bounding box center [1284, 93] width 10 height 10
